Goal: Find specific page/section

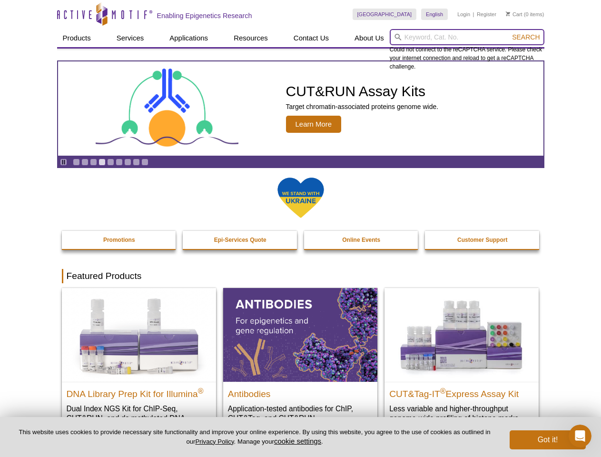
click at [467, 37] on input "search" at bounding box center [467, 37] width 155 height 16
click at [526, 37] on span "Search" at bounding box center [526, 37] width 28 height 8
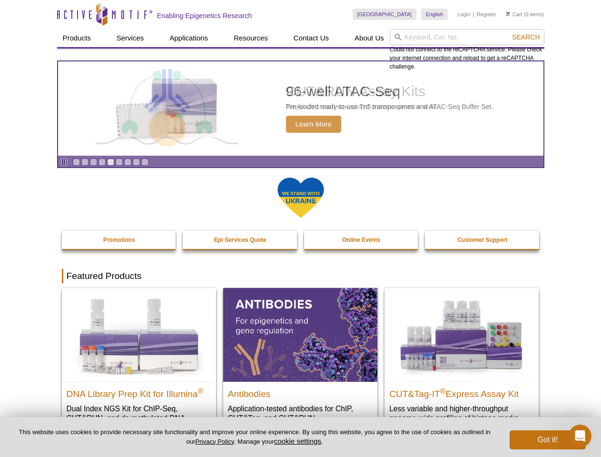
click at [63, 162] on icon "Pause" at bounding box center [63, 162] width 6 height 6
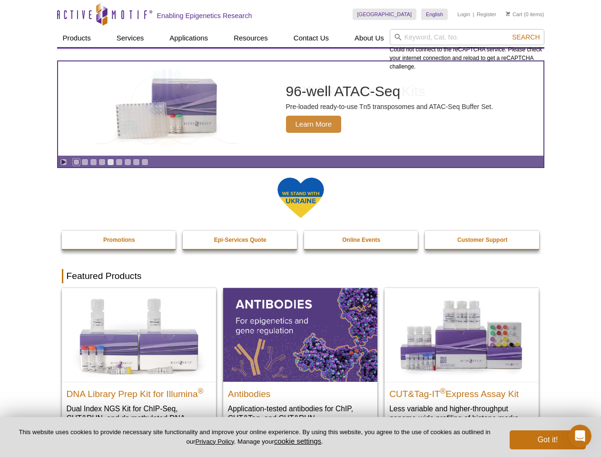
click at [76, 162] on link "Go to slide 1" at bounding box center [76, 161] width 7 height 7
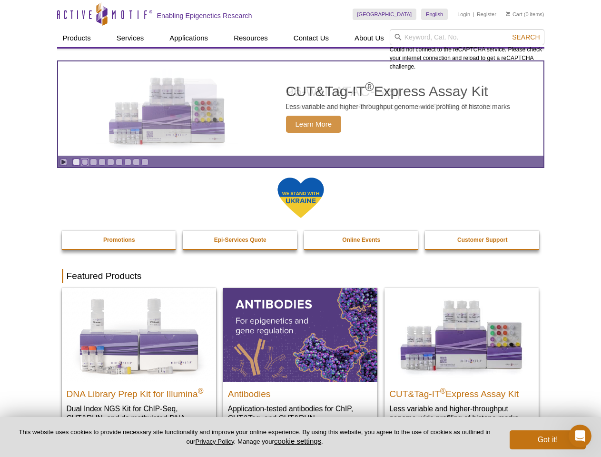
click at [85, 162] on link "Go to slide 2" at bounding box center [84, 161] width 7 height 7
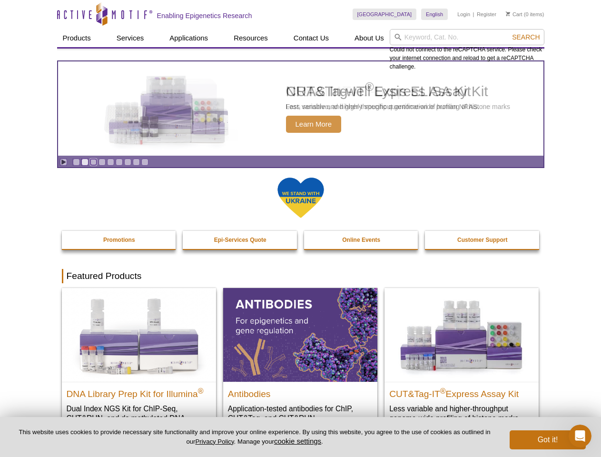
click at [93, 162] on link "Go to slide 3" at bounding box center [93, 161] width 7 height 7
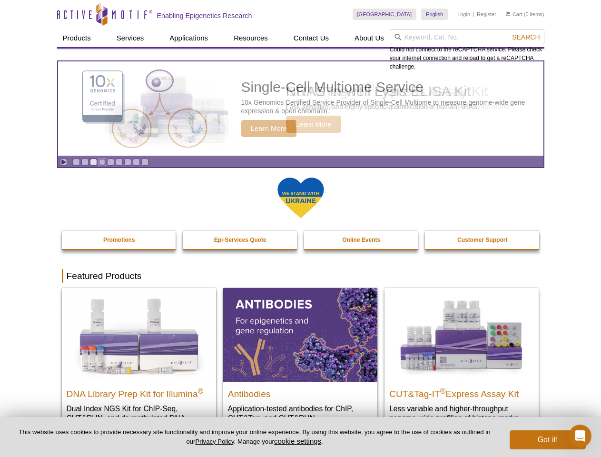
click at [102, 162] on link "Go to slide 4" at bounding box center [101, 161] width 7 height 7
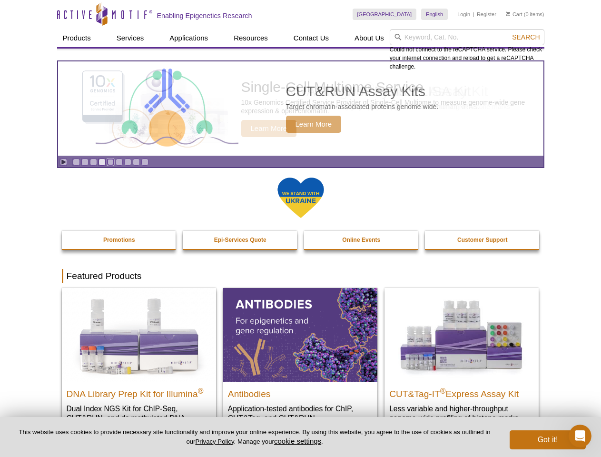
click at [110, 162] on link "Go to slide 5" at bounding box center [110, 161] width 7 height 7
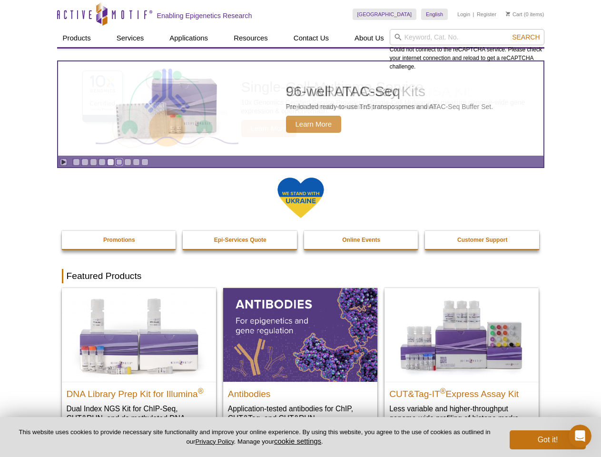
click at [119, 162] on link "Go to slide 6" at bounding box center [119, 161] width 7 height 7
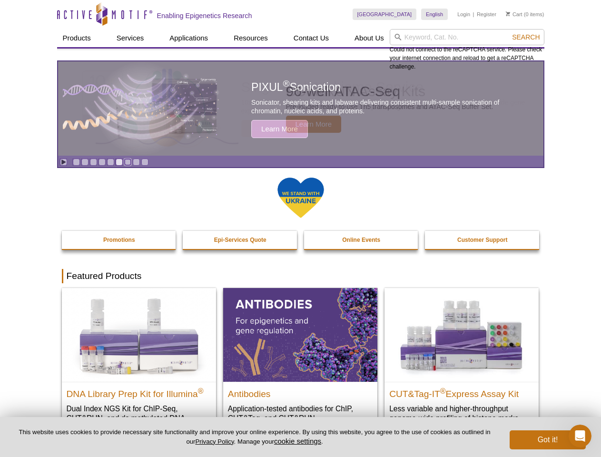
click at [127, 162] on link "Go to slide 7" at bounding box center [127, 161] width 7 height 7
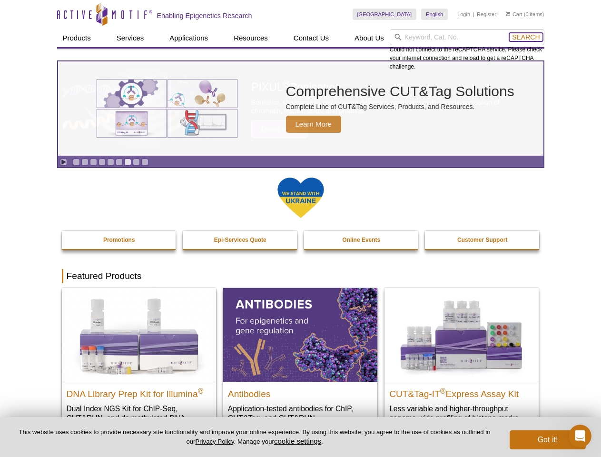
click at [526, 37] on span "Search" at bounding box center [526, 37] width 28 height 8
